Goal: Task Accomplishment & Management: Manage account settings

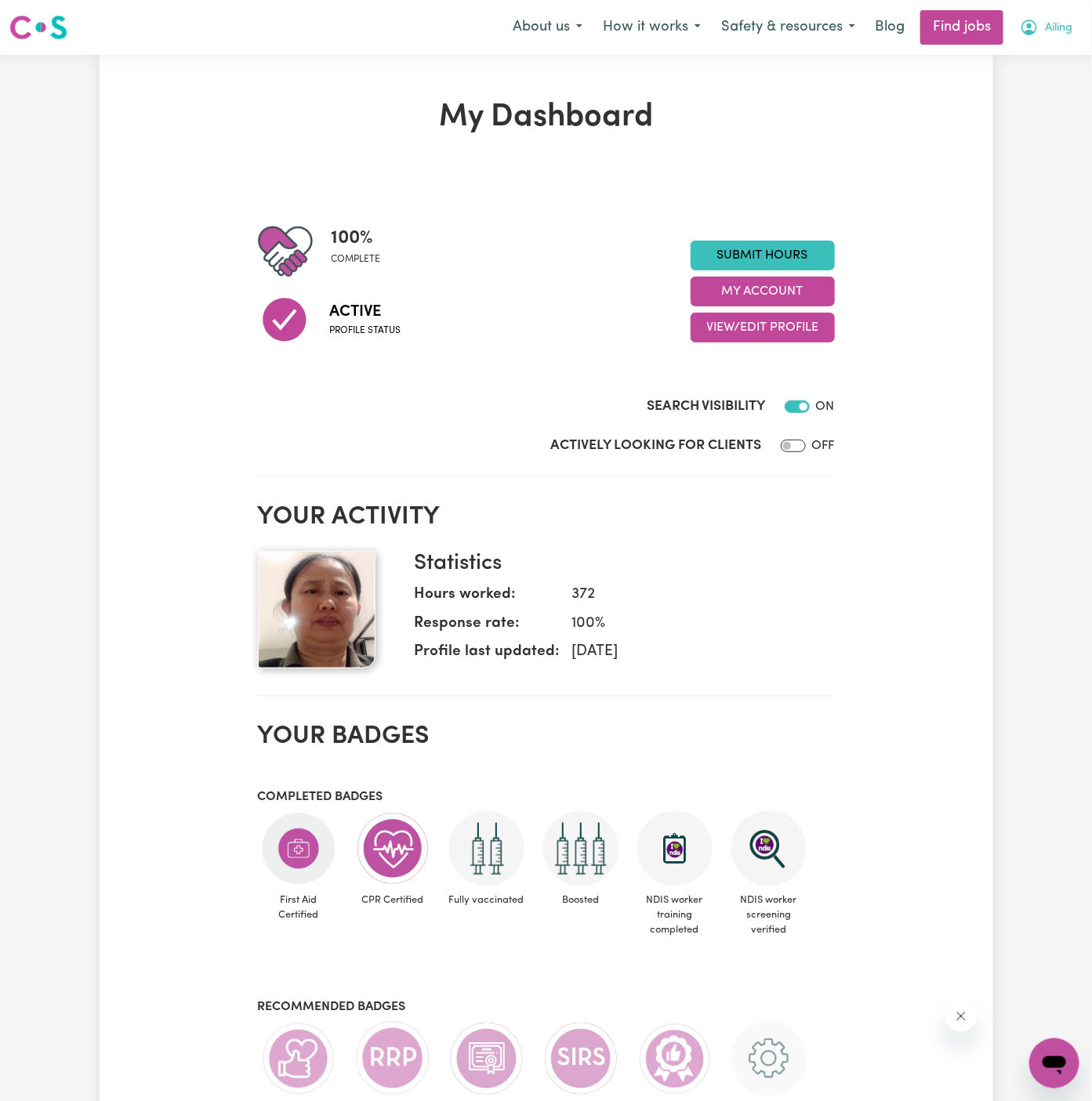
click at [1058, 26] on span "Ailing" at bounding box center [1058, 29] width 27 height 18
click at [1026, 61] on link "My Account" at bounding box center [1019, 61] width 124 height 30
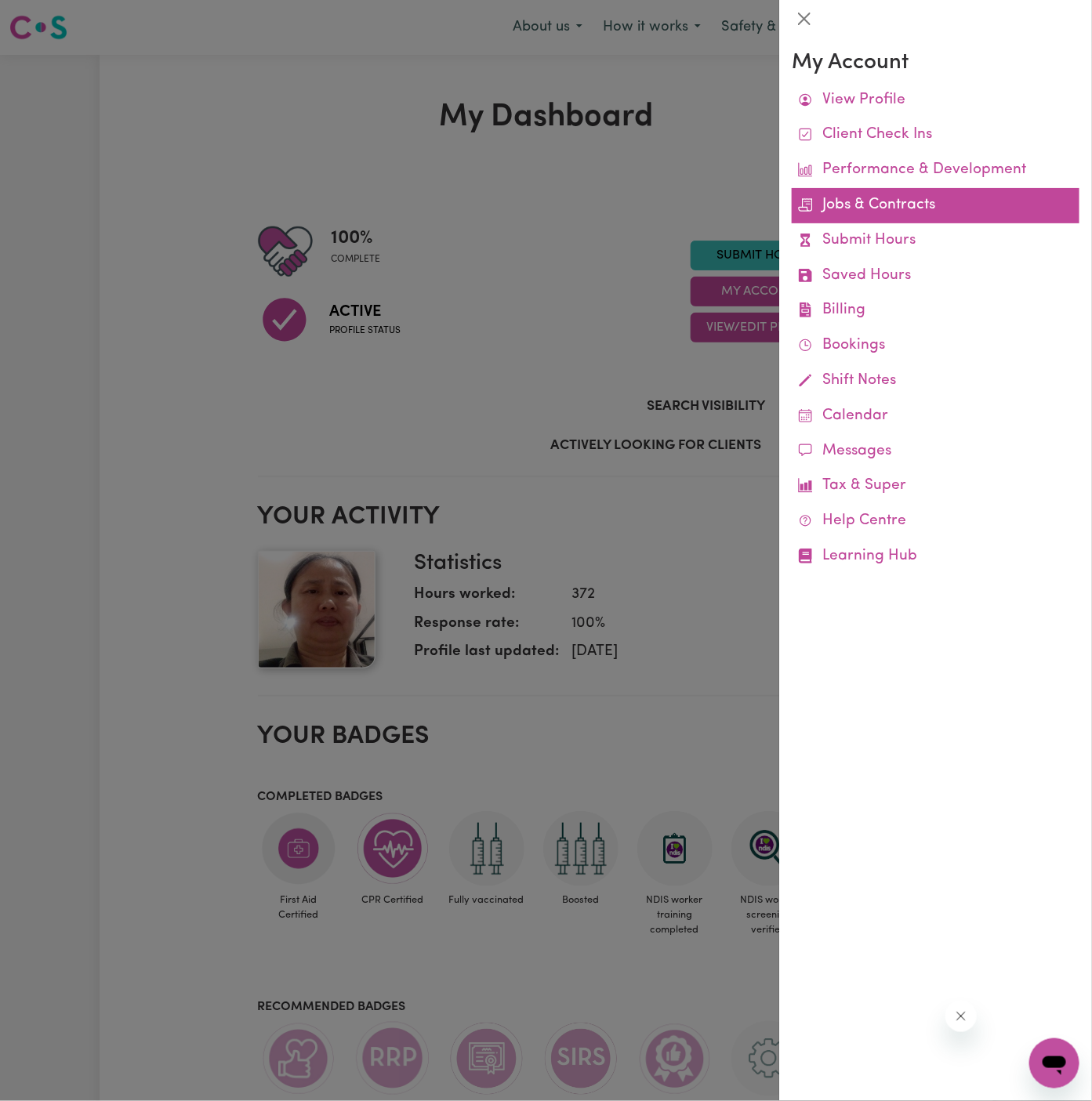
click at [911, 205] on link "Jobs & Contracts" at bounding box center [935, 206] width 288 height 35
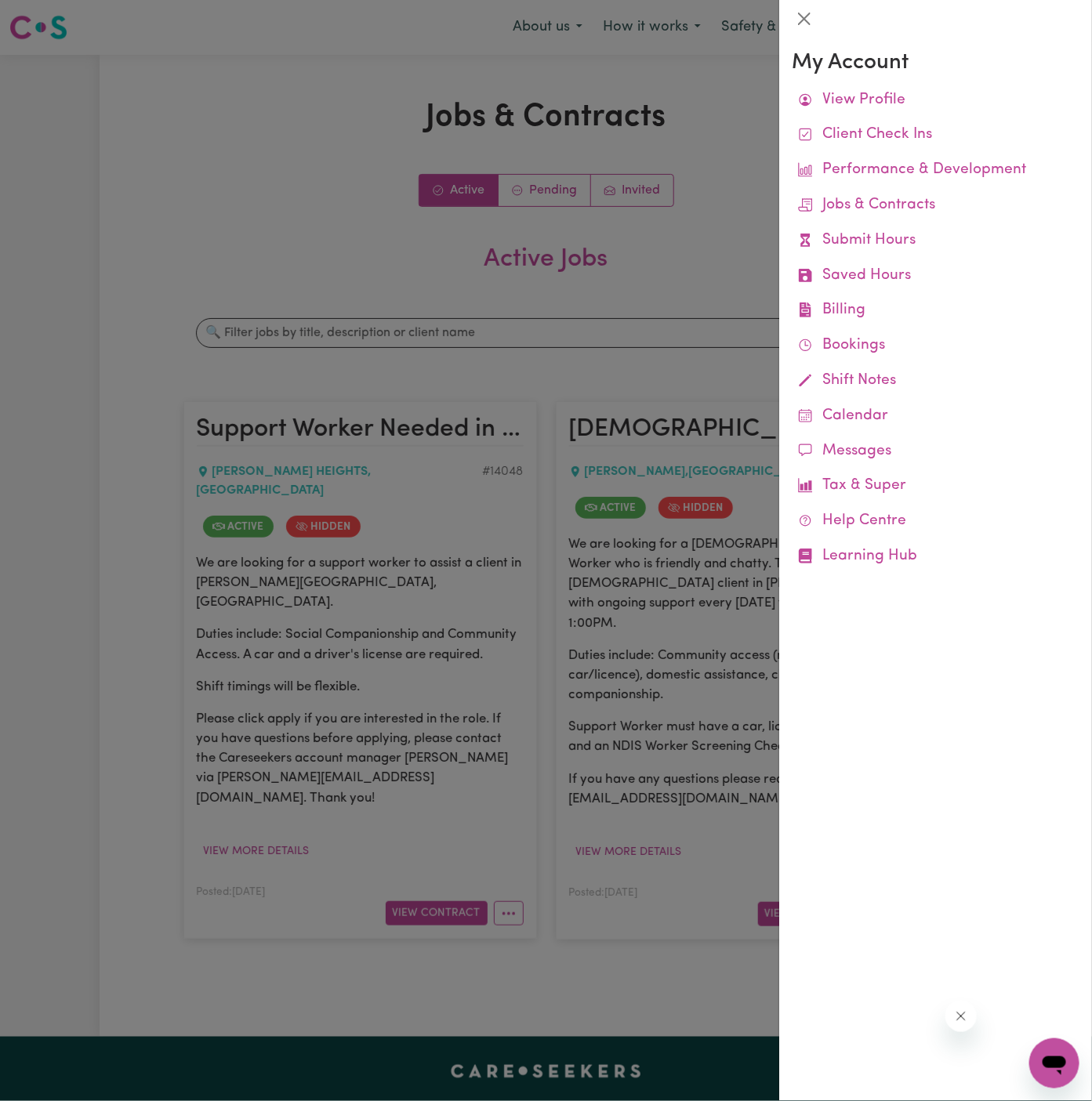
click at [432, 215] on div at bounding box center [546, 550] width 1092 height 1101
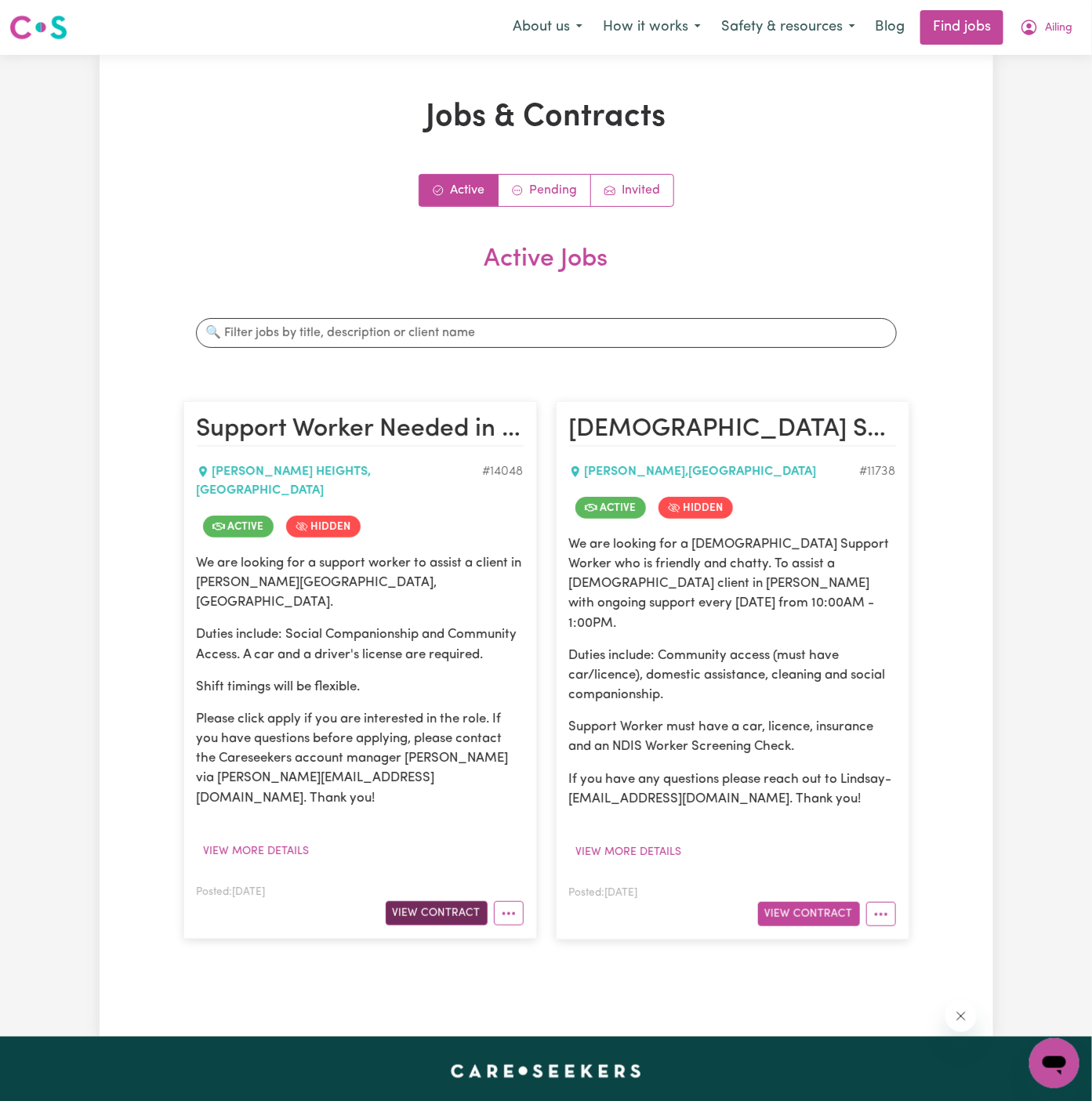
click at [447, 902] on button "View Contract" at bounding box center [436, 914] width 102 height 24
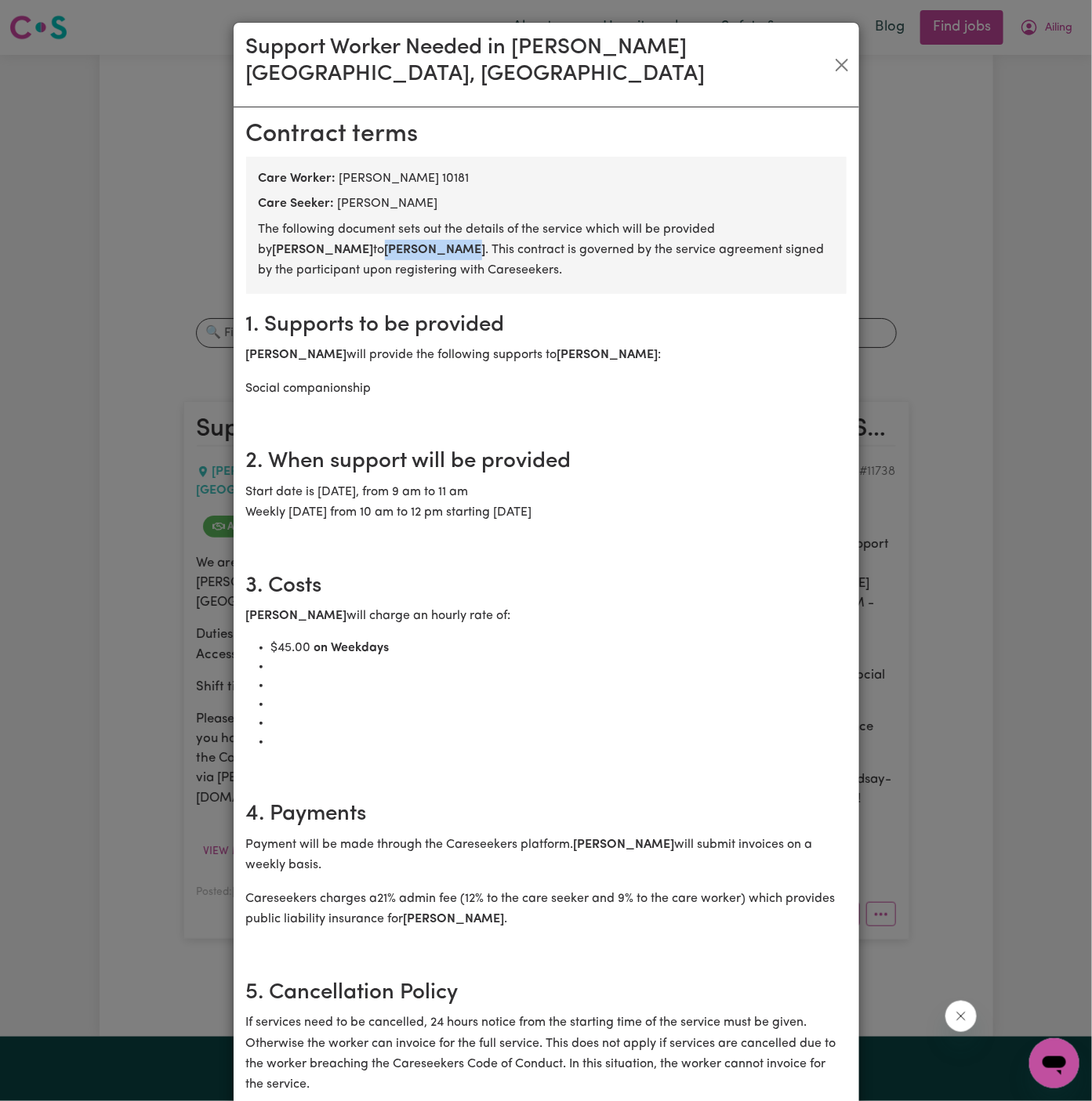
drag, startPoint x: 344, startPoint y: 222, endPoint x: 249, endPoint y: 222, distance: 95.0
click at [247, 222] on section "Care Worker: [PERSON_NAME] 10181 Care Seeker: [PERSON_NAME] The following docum…" at bounding box center [546, 226] width 601 height 137
click at [249, 222] on section "Care Worker: [PERSON_NAME] 10181 Care Seeker: [PERSON_NAME] The following docum…" at bounding box center [546, 226] width 601 height 137
drag, startPoint x: 354, startPoint y: 222, endPoint x: 231, endPoint y: 220, distance: 123.0
click at [231, 220] on div "Support Worker Needed in [PERSON_NAME][GEOGRAPHIC_DATA], [GEOGRAPHIC_DATA] [DEM…" at bounding box center [546, 550] width 1092 height 1101
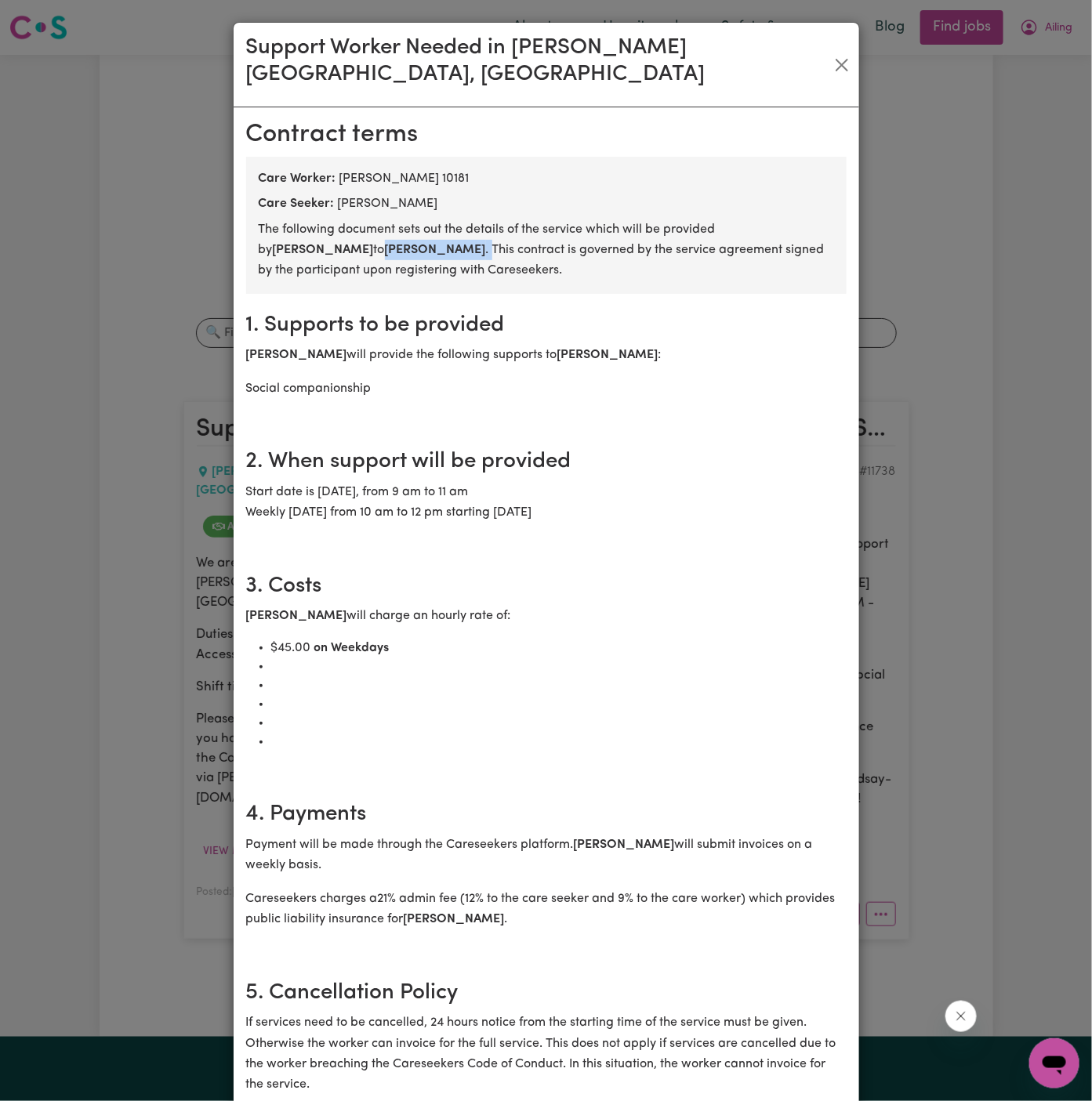
copy p "[PERSON_NAME] ."
click at [834, 53] on button "Close" at bounding box center [842, 65] width 21 height 25
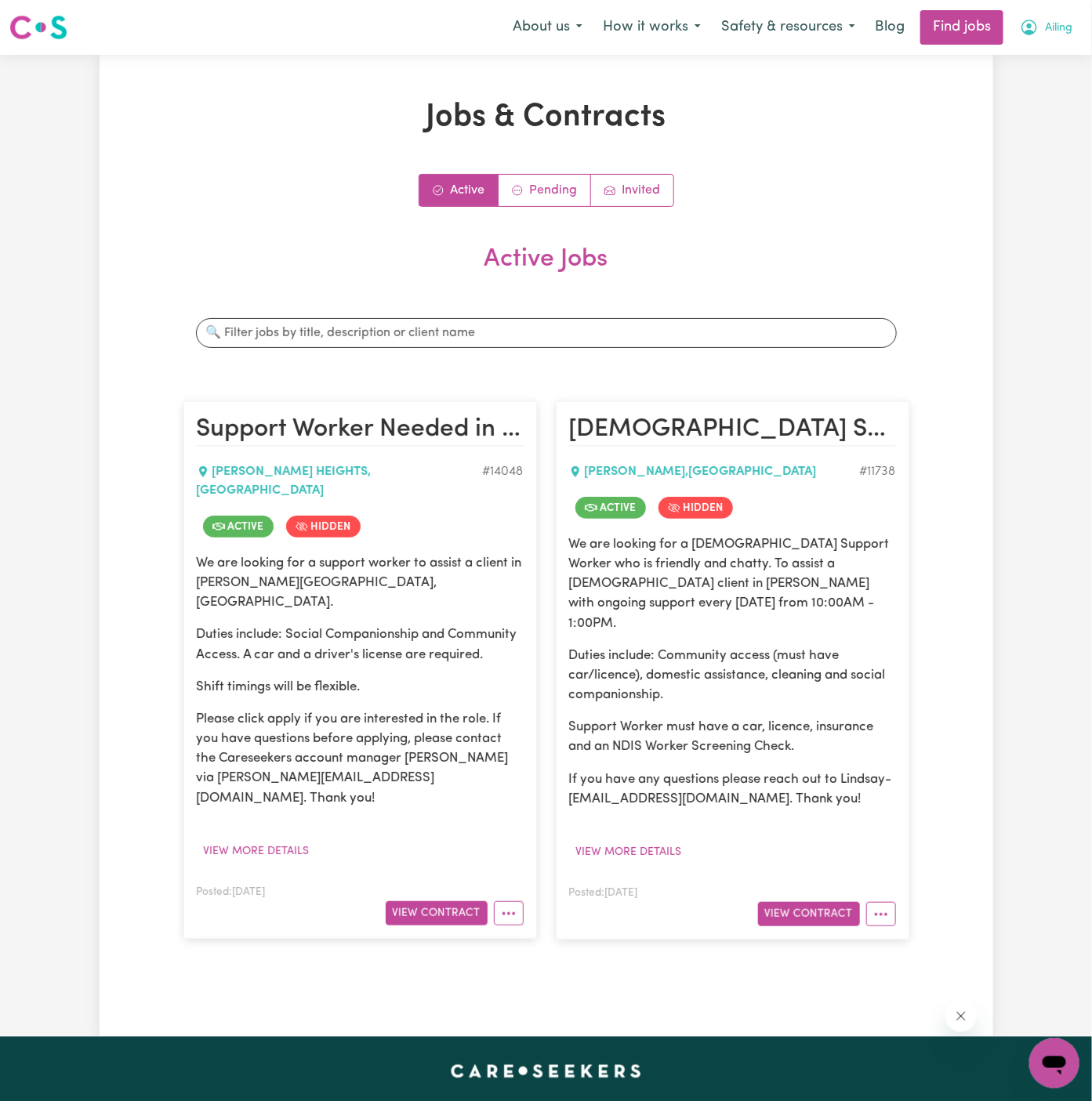
click at [1059, 20] on span "Ailing" at bounding box center [1058, 29] width 27 height 18
click at [804, 902] on button "View Contract" at bounding box center [809, 914] width 102 height 24
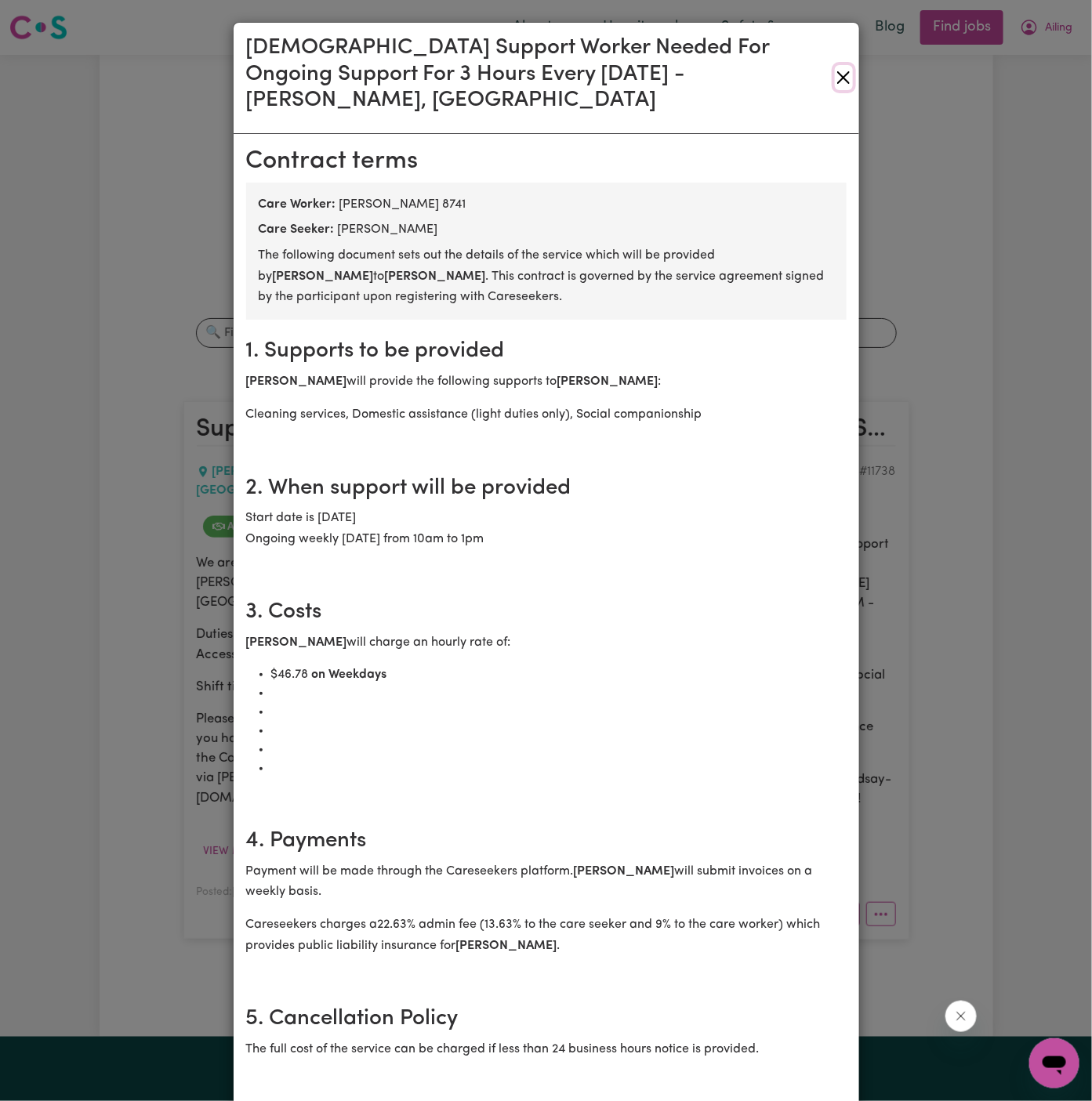
click at [850, 65] on button "Close" at bounding box center [843, 77] width 18 height 25
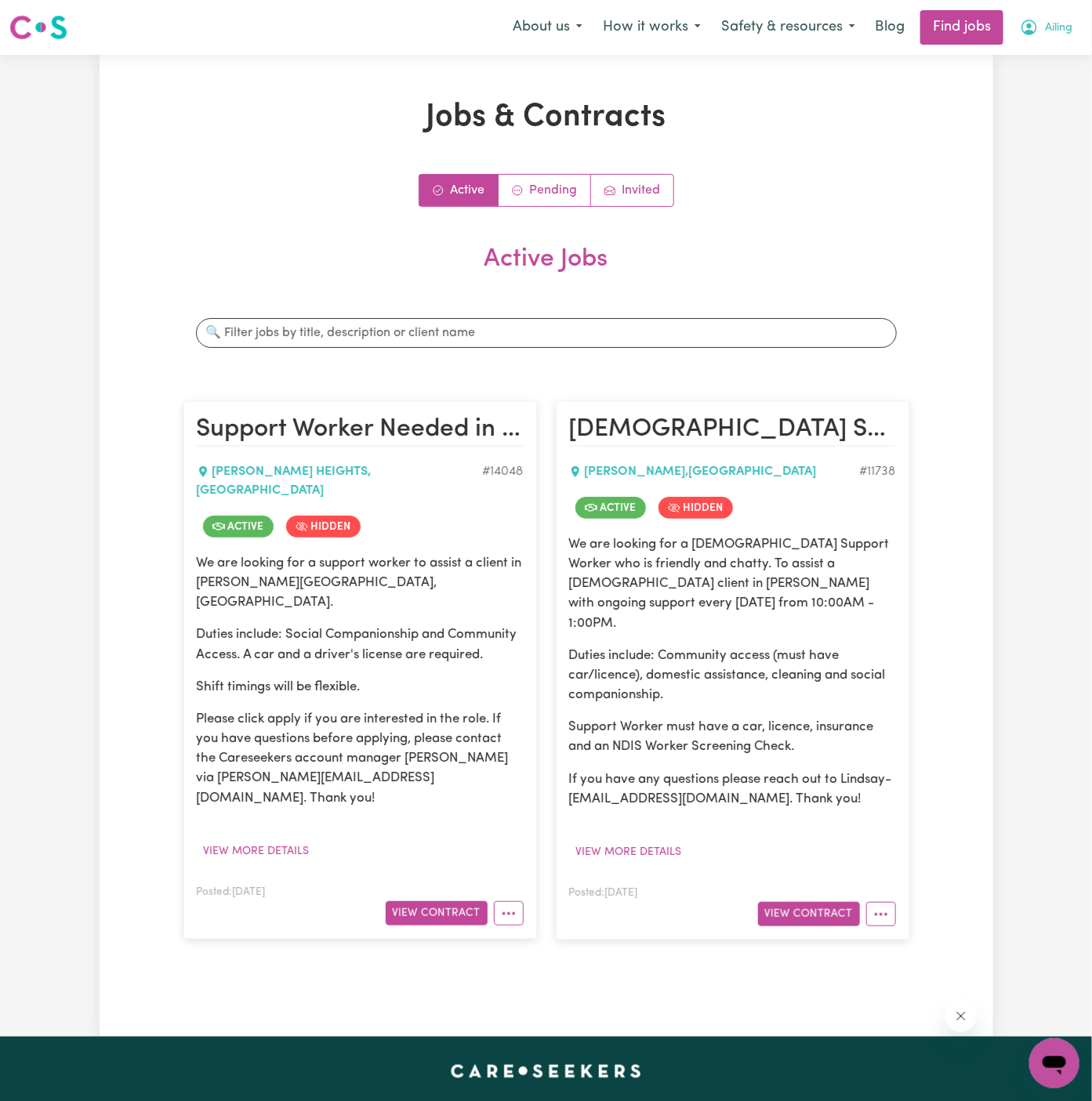
click at [1046, 26] on span "Ailing" at bounding box center [1058, 29] width 27 height 18
click at [1044, 63] on link "My Account" at bounding box center [1019, 61] width 124 height 30
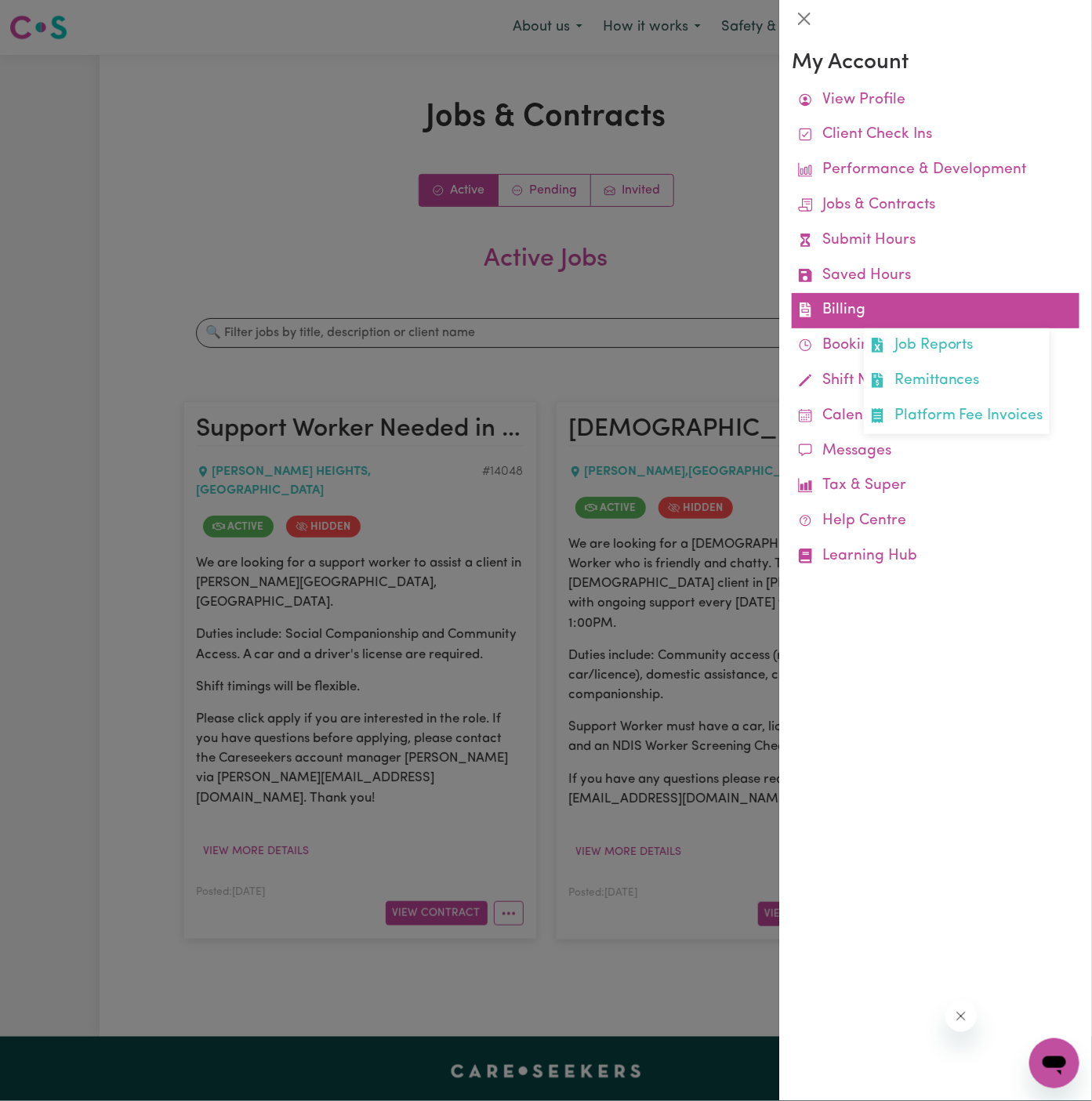
click at [864, 318] on link "Billing Job Reports Remittances Platform Fee Invoices" at bounding box center [935, 310] width 288 height 35
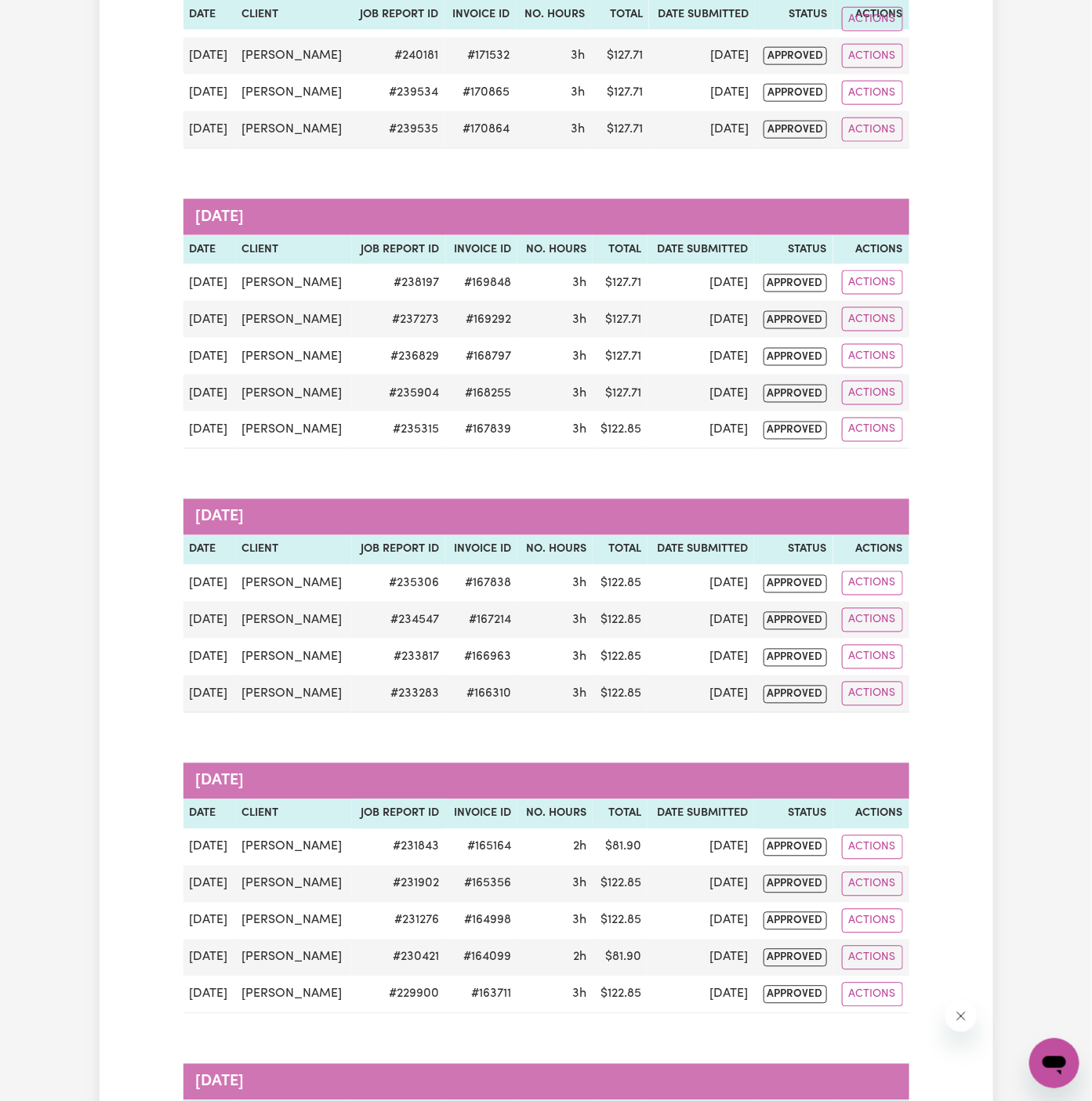
scroll to position [771, 0]
